Goal: Information Seeking & Learning: Learn about a topic

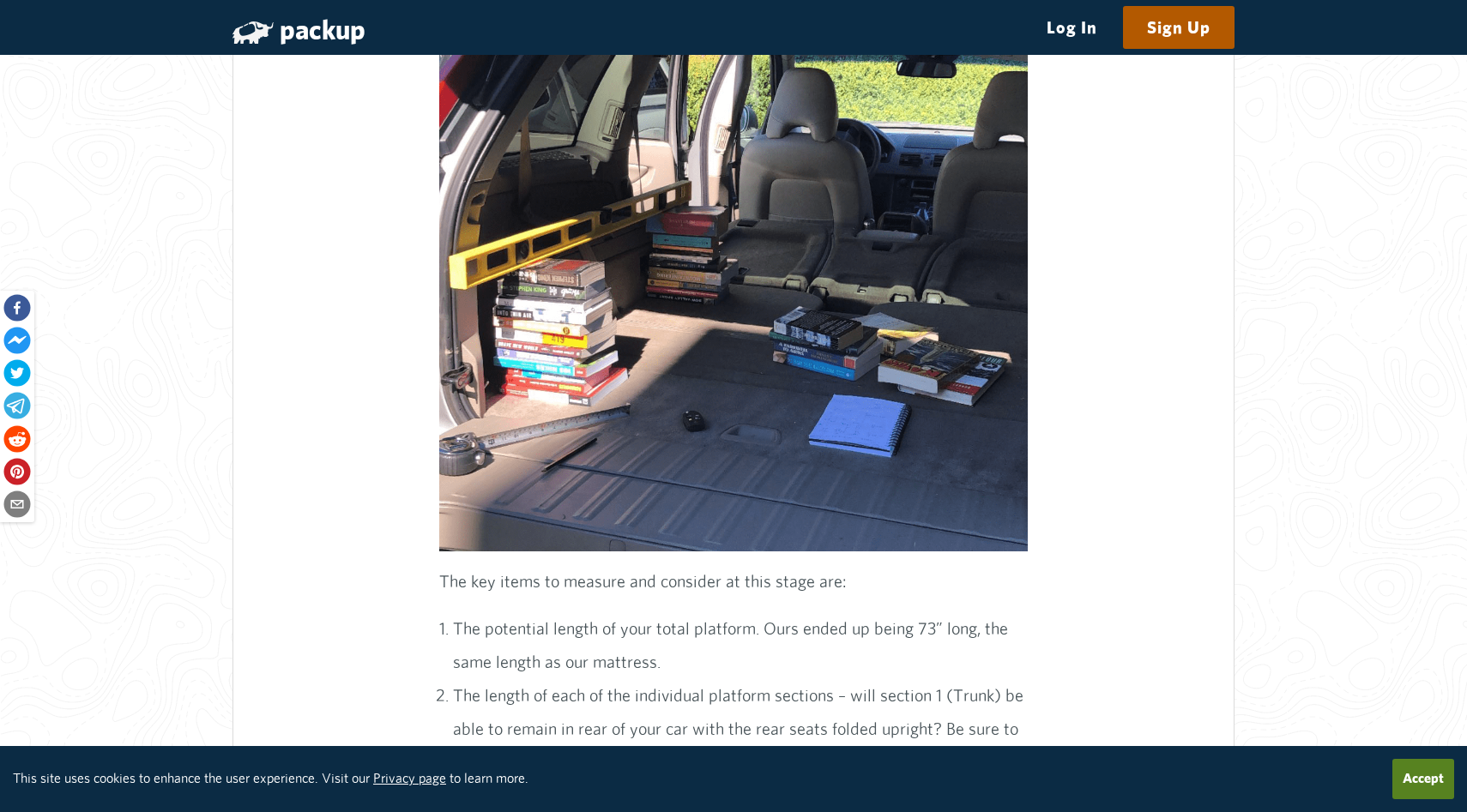
scroll to position [5521, 0]
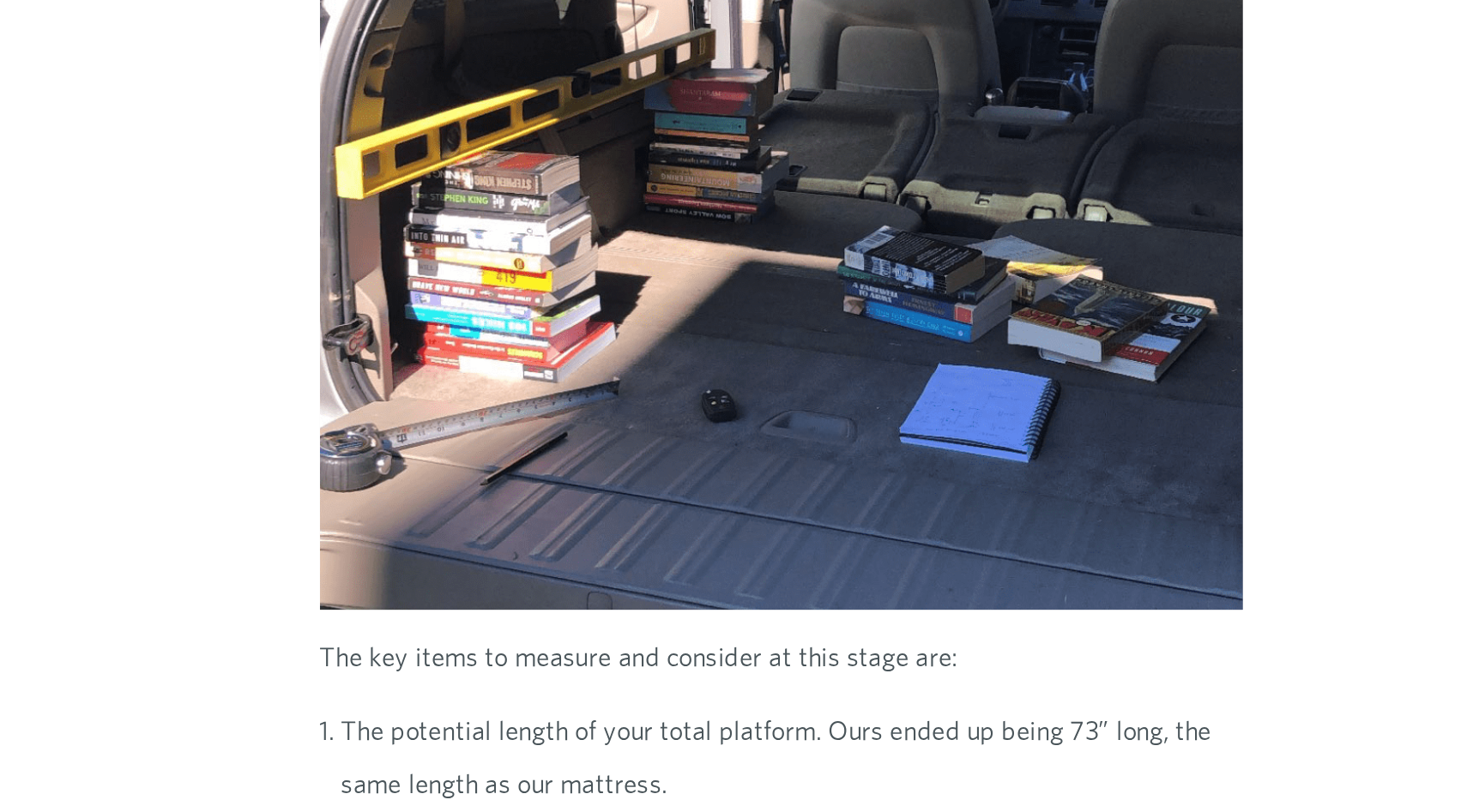
click at [682, 339] on img at bounding box center [734, 262] width 589 height 627
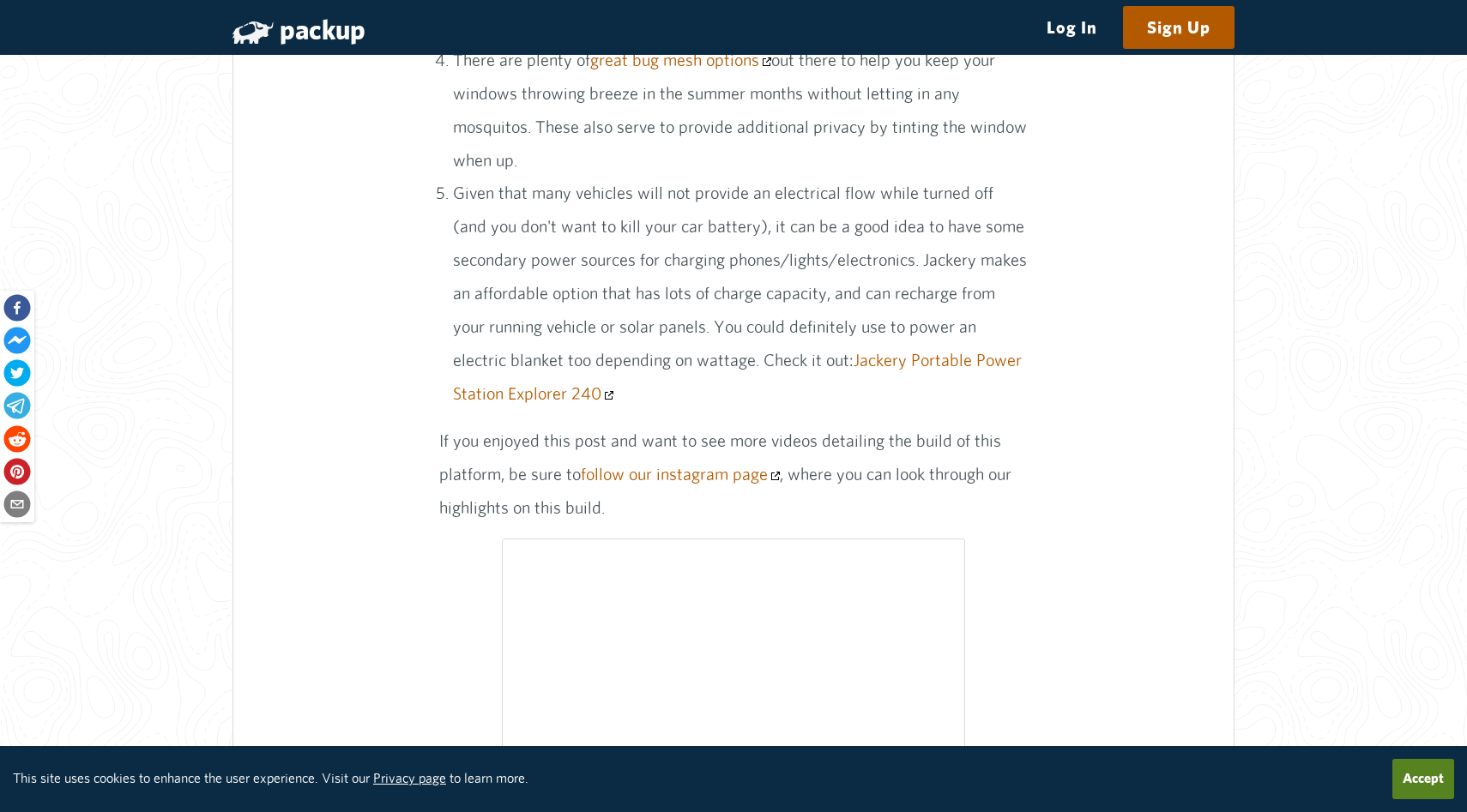
scroll to position [15080, 0]
